Goal: Task Accomplishment & Management: Use online tool/utility

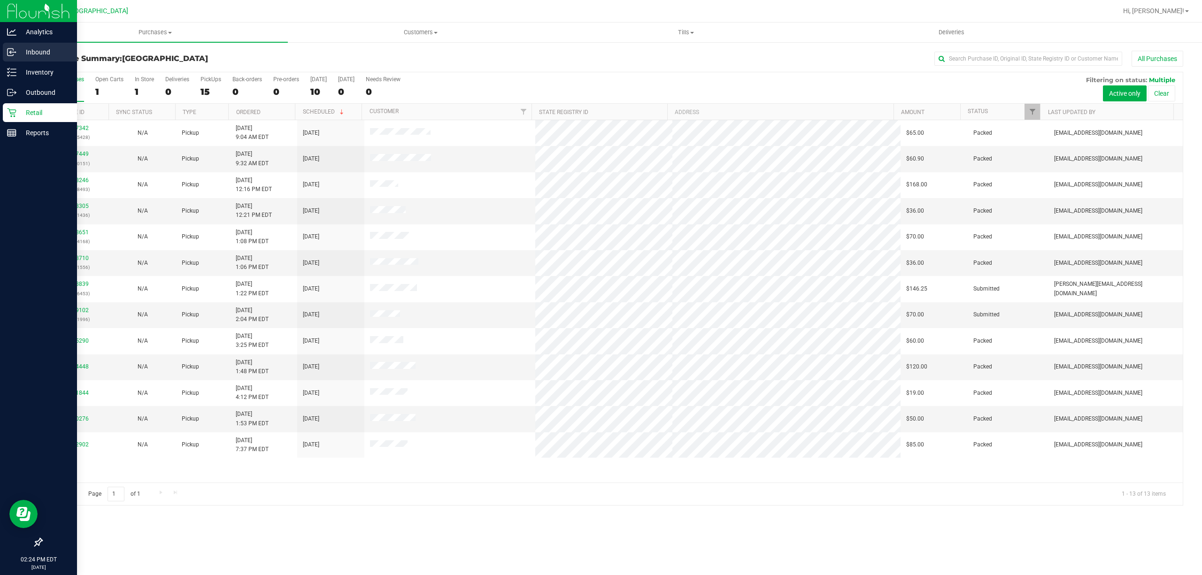
click at [23, 61] on div "Inbound" at bounding box center [40, 52] width 74 height 19
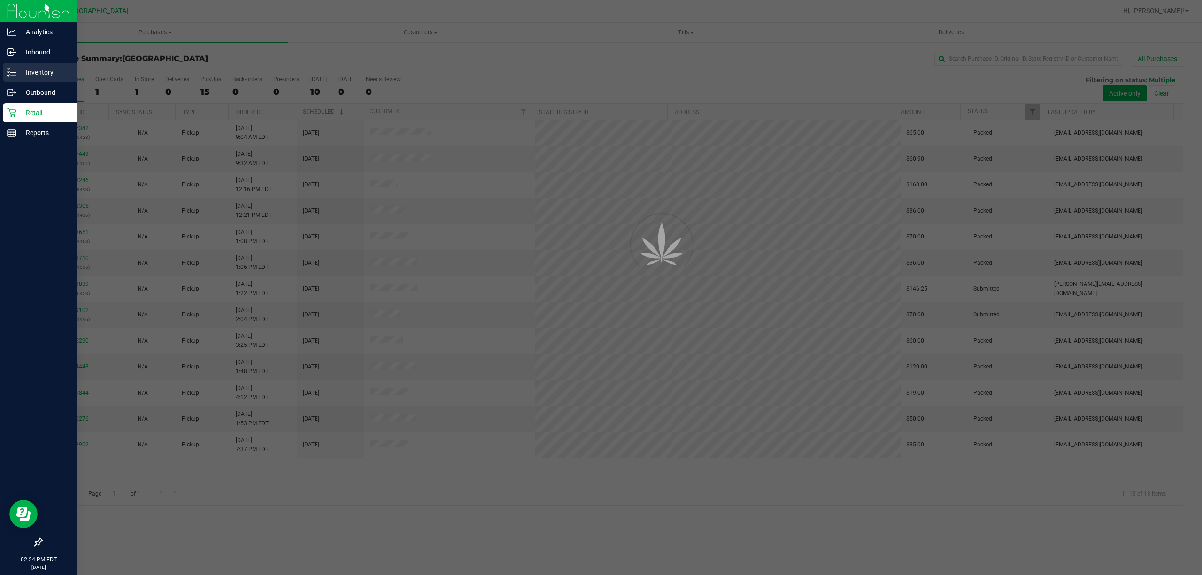
click at [33, 67] on p "Inventory" at bounding box center [44, 72] width 56 height 11
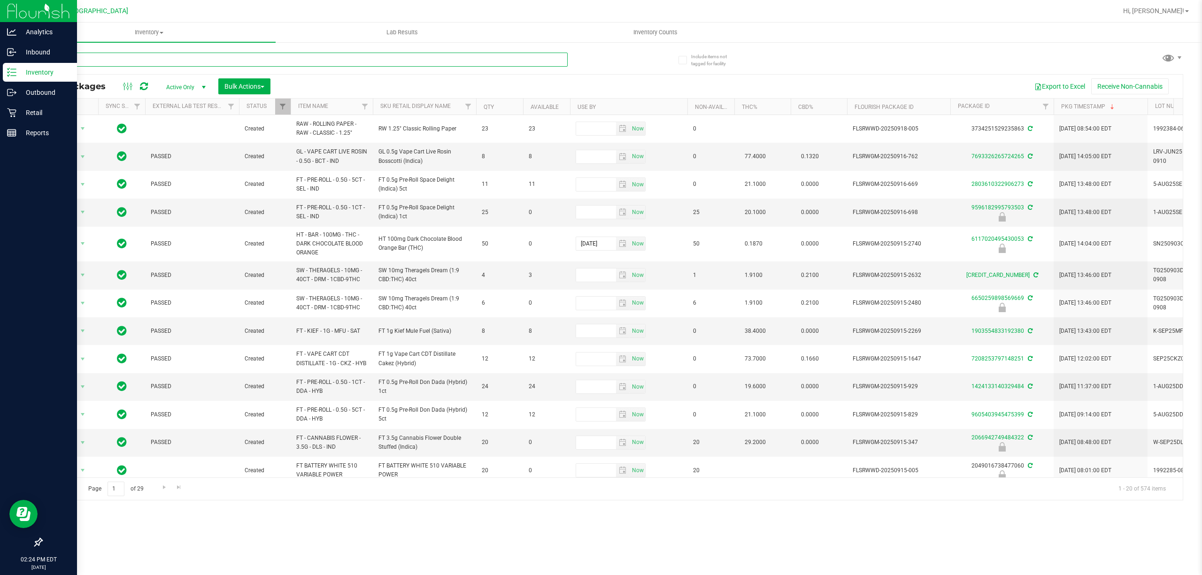
click at [228, 54] on input "text" at bounding box center [304, 60] width 526 height 14
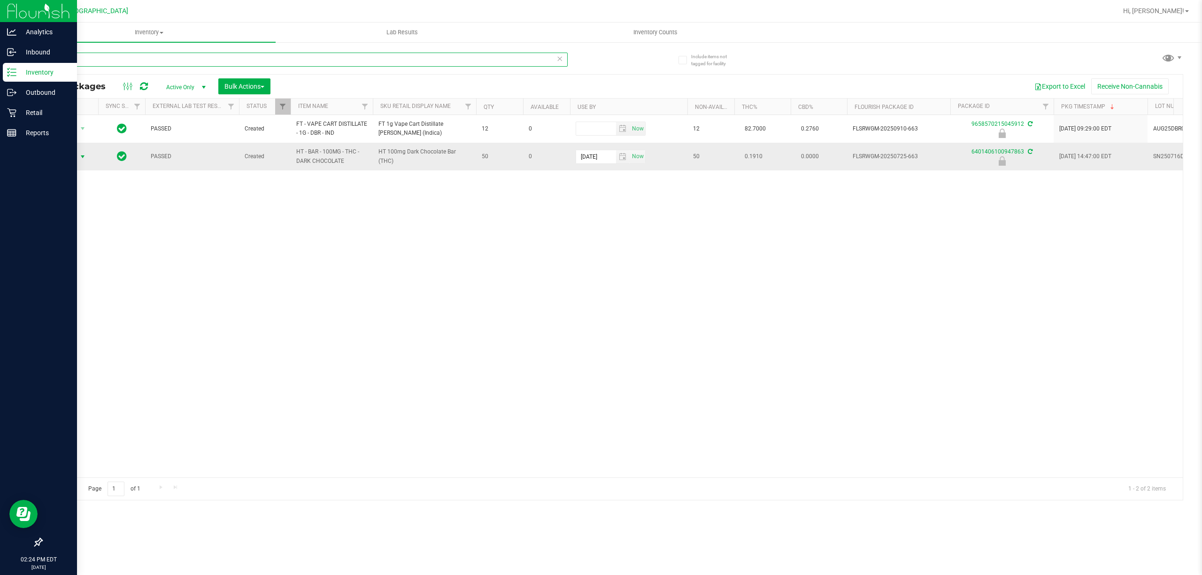
type input "-663"
click at [61, 161] on span "Action" at bounding box center [63, 156] width 25 height 13
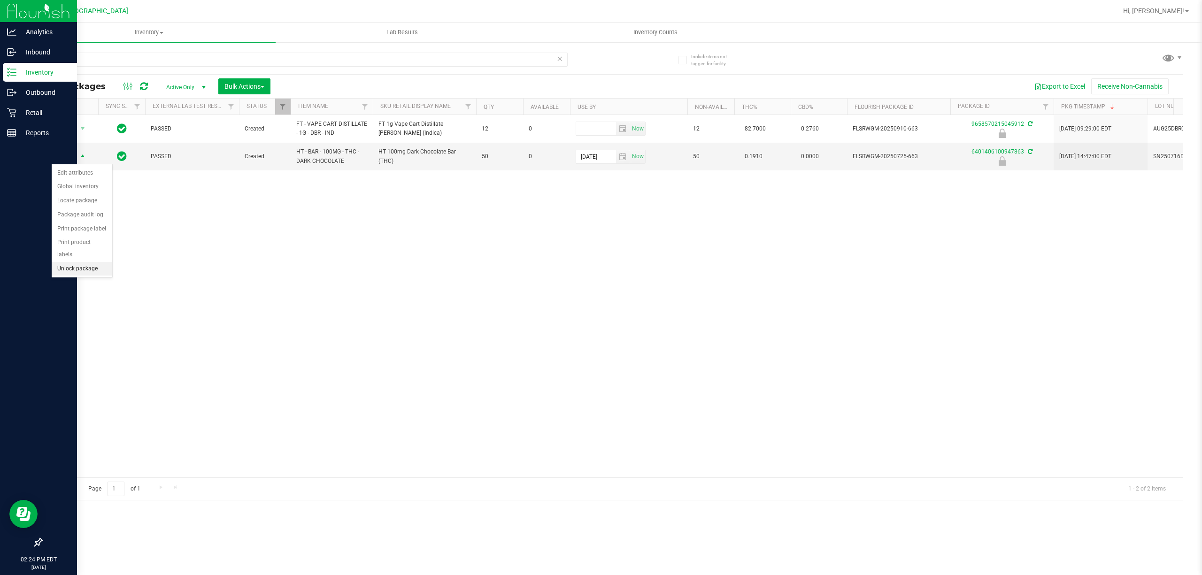
click at [92, 265] on li "Unlock package" at bounding box center [82, 269] width 61 height 14
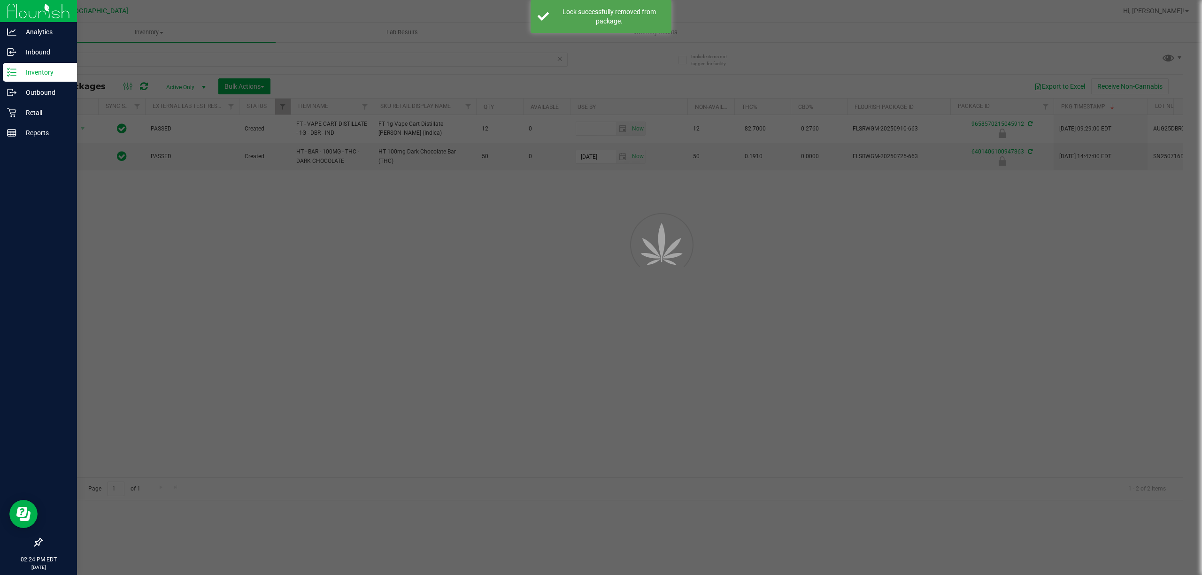
click at [155, 262] on div at bounding box center [601, 287] width 1202 height 575
